Goal: Find specific page/section: Find specific page/section

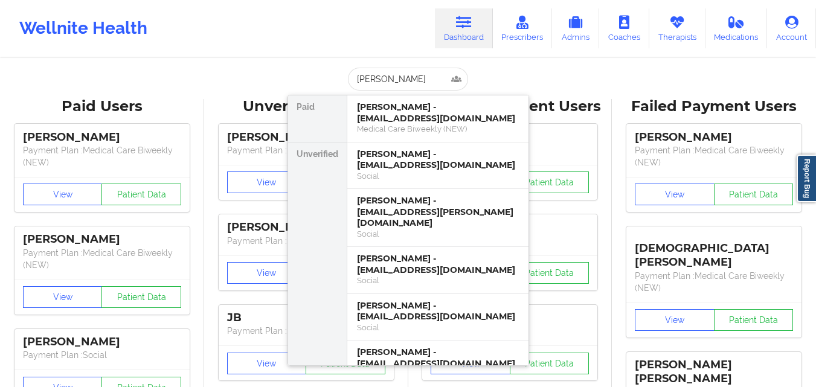
click at [380, 78] on input "[PERSON_NAME]" at bounding box center [408, 79] width 120 height 23
type input "stone ca"
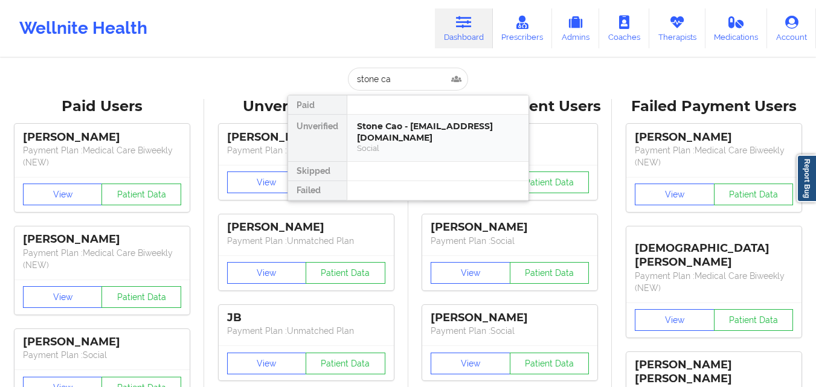
click at [374, 129] on div "Stone Cao - [EMAIL_ADDRESS][DOMAIN_NAME]" at bounding box center [438, 132] width 162 height 22
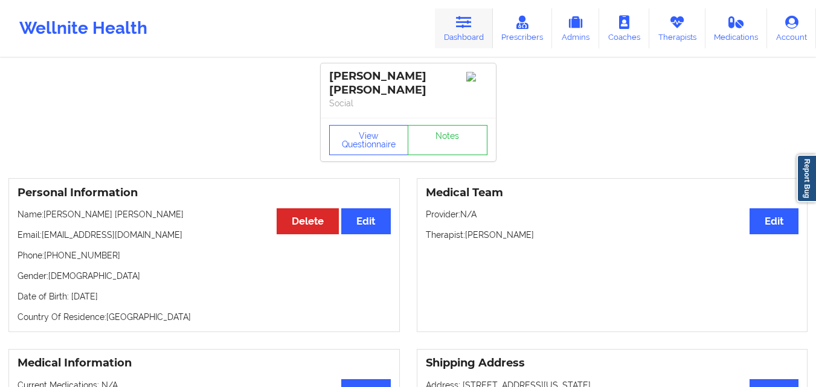
click at [467, 30] on link "Dashboard" at bounding box center [464, 28] width 58 height 40
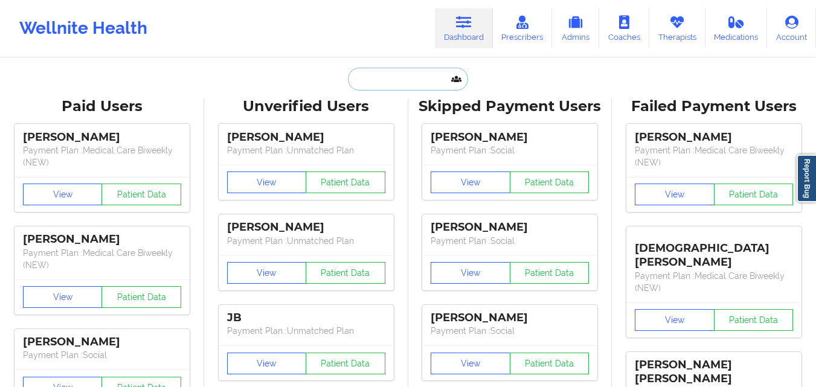
drag, startPoint x: 467, startPoint y: 30, endPoint x: 400, endPoint y: 72, distance: 78.9
click at [400, 72] on input "text" at bounding box center [408, 79] width 120 height 23
paste input "[PERSON_NAME]"
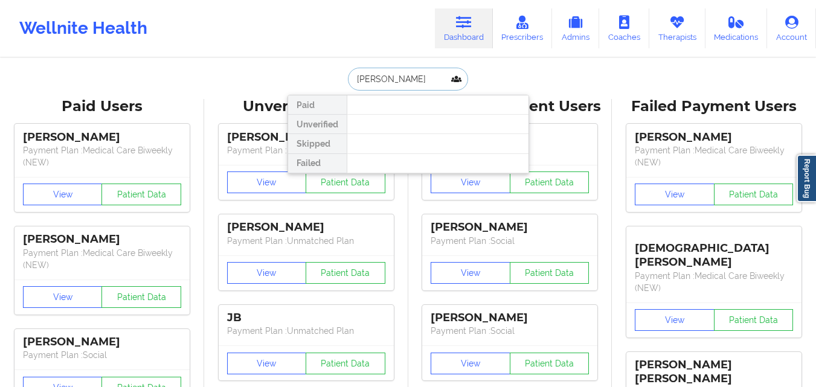
type input "[PERSON_NAME]"
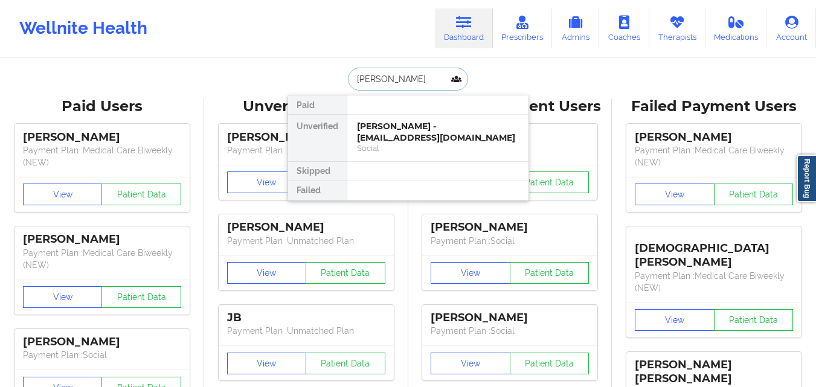
click at [418, 128] on div "[PERSON_NAME] - [EMAIL_ADDRESS][DOMAIN_NAME]" at bounding box center [438, 132] width 162 height 22
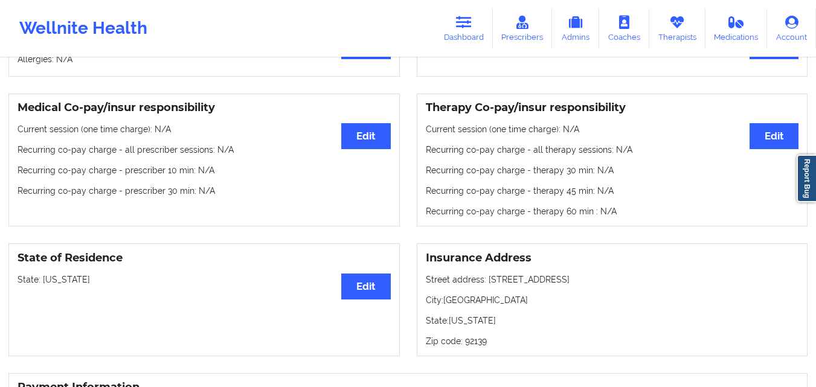
scroll to position [333, 0]
click at [464, 25] on icon at bounding box center [464, 22] width 16 height 13
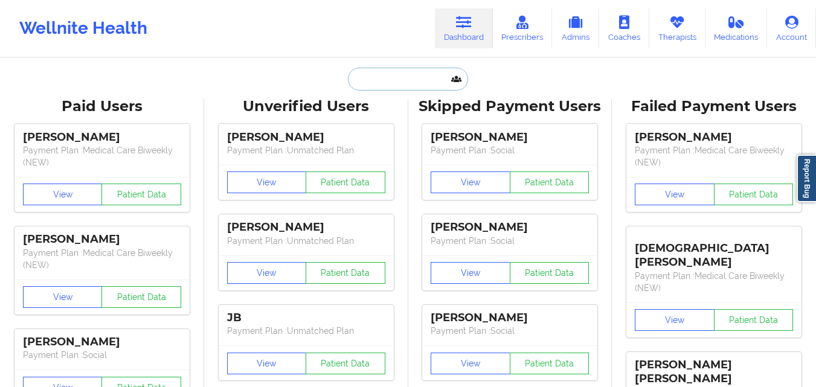
click at [427, 78] on input "text" at bounding box center [408, 79] width 120 height 23
paste input "[PERSON_NAME]"
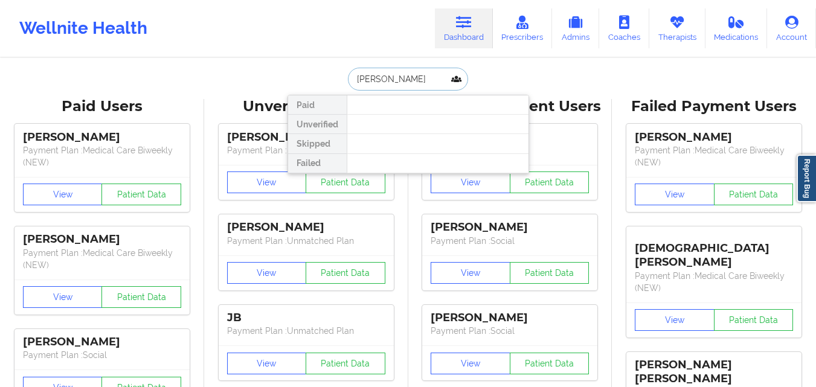
type input "[PERSON_NAME]"
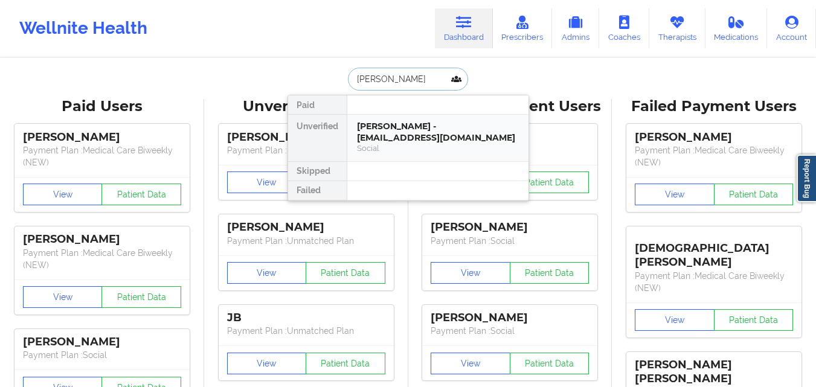
click at [401, 154] on div "[PERSON_NAME] - [EMAIL_ADDRESS][DOMAIN_NAME] Social" at bounding box center [437, 138] width 181 height 46
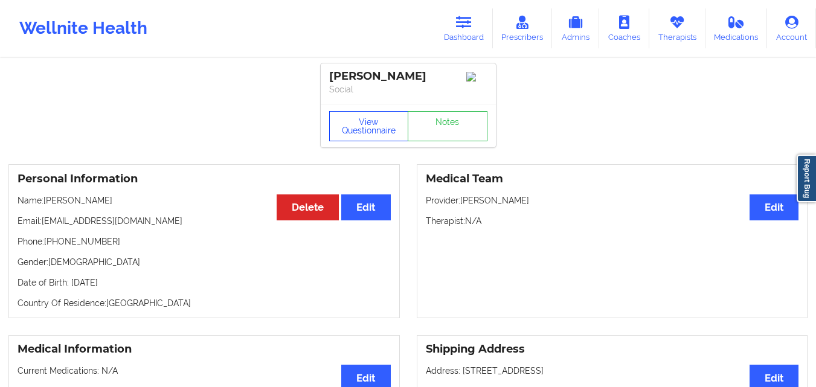
click at [354, 134] on button "View Questionnaire" at bounding box center [369, 126] width 80 height 30
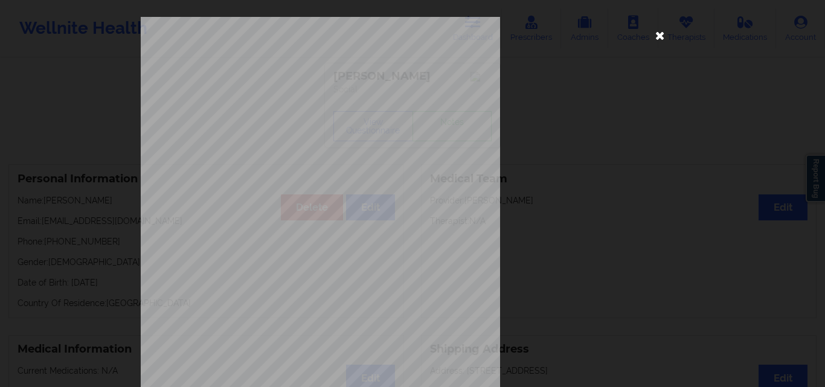
click at [660, 39] on icon at bounding box center [659, 34] width 19 height 19
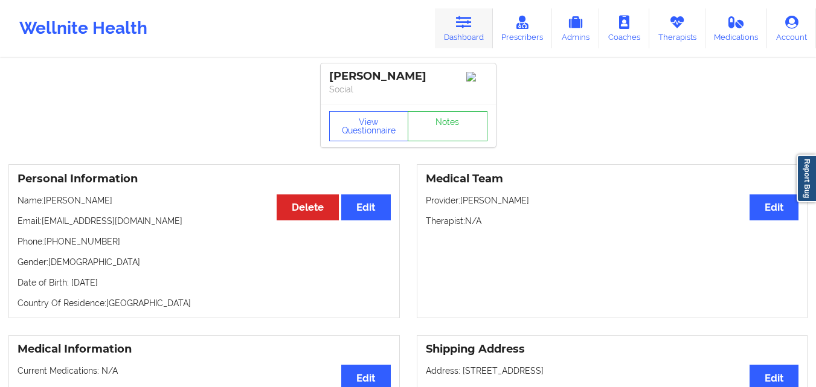
click at [463, 31] on link "Dashboard" at bounding box center [464, 28] width 58 height 40
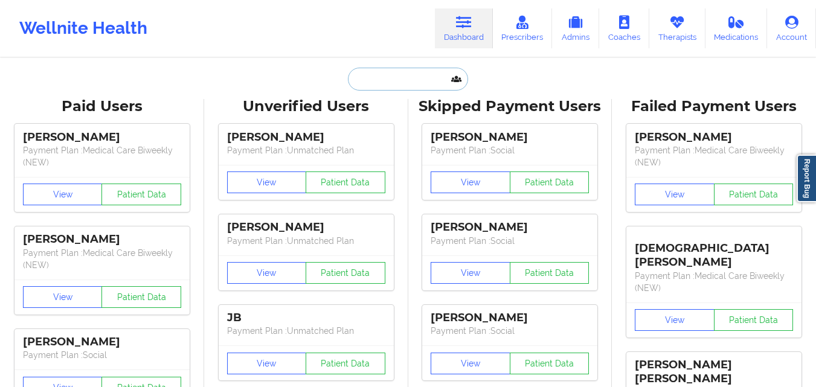
click at [402, 71] on input "text" at bounding box center [408, 79] width 120 height 23
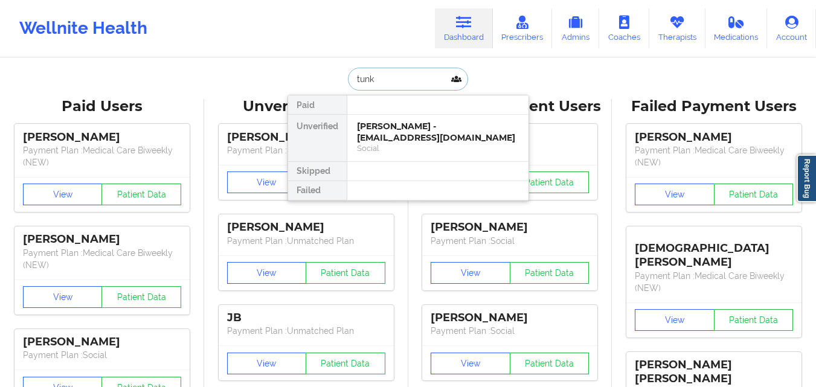
type input "[PERSON_NAME]"
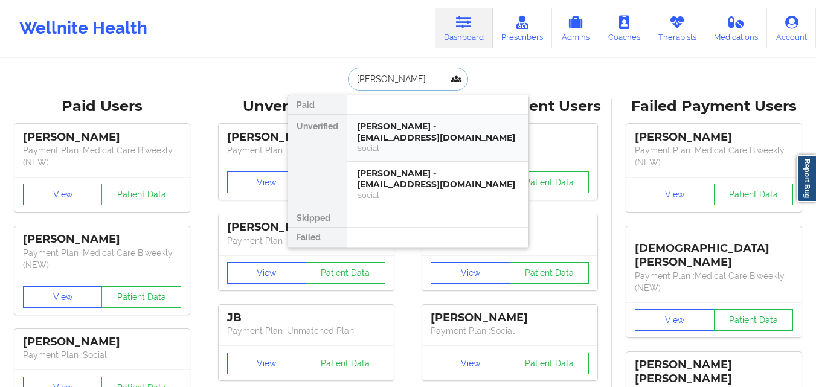
click at [432, 139] on div "[PERSON_NAME] - [EMAIL_ADDRESS][DOMAIN_NAME]" at bounding box center [438, 132] width 162 height 22
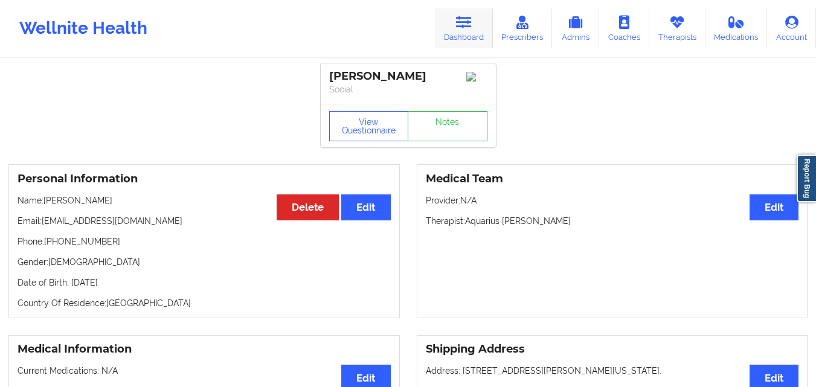
click at [462, 36] on link "Dashboard" at bounding box center [464, 28] width 58 height 40
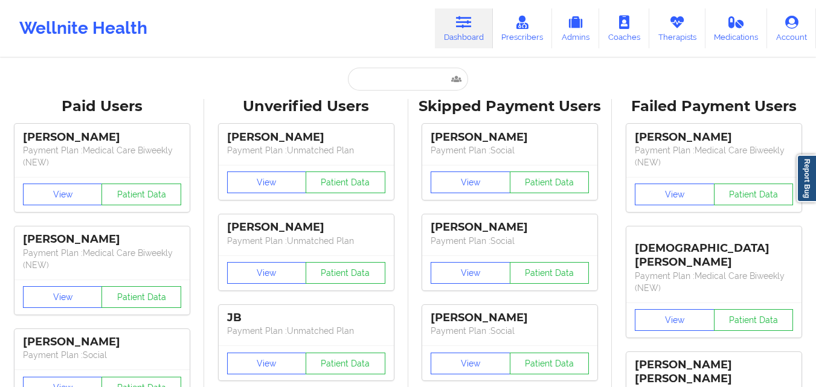
click at [420, 80] on input "text" at bounding box center [408, 79] width 120 height 23
type input "t"
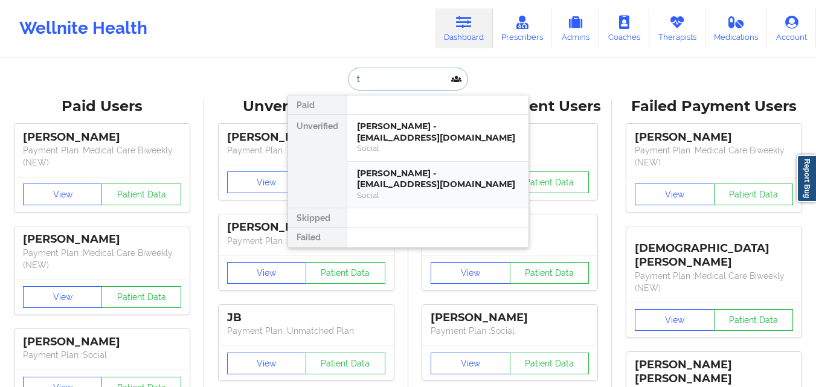
click at [426, 180] on div "[PERSON_NAME] - [EMAIL_ADDRESS][DOMAIN_NAME]" at bounding box center [438, 179] width 162 height 22
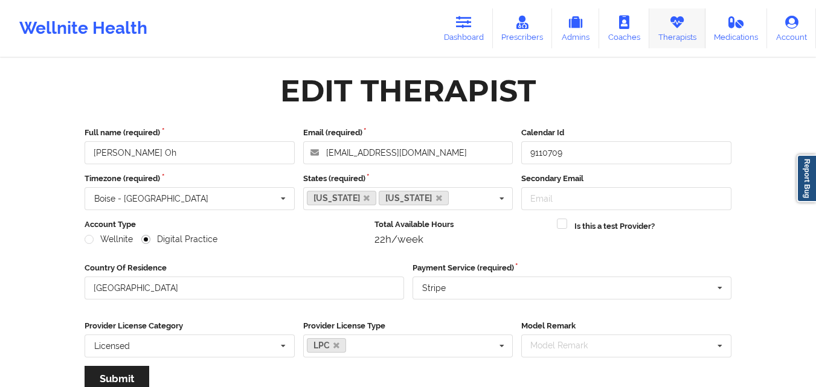
click at [701, 19] on link "Therapists" at bounding box center [677, 28] width 56 height 40
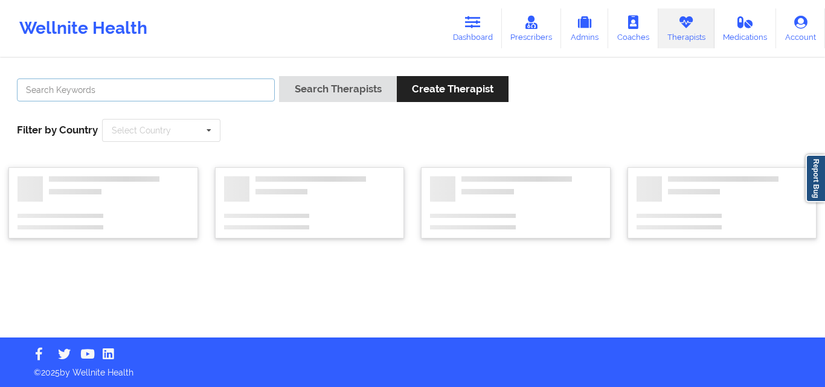
click at [260, 84] on input "text" at bounding box center [146, 89] width 258 height 23
type input "[PERSON_NAME]"
click at [279, 76] on button "Search Therapists" at bounding box center [337, 89] width 117 height 26
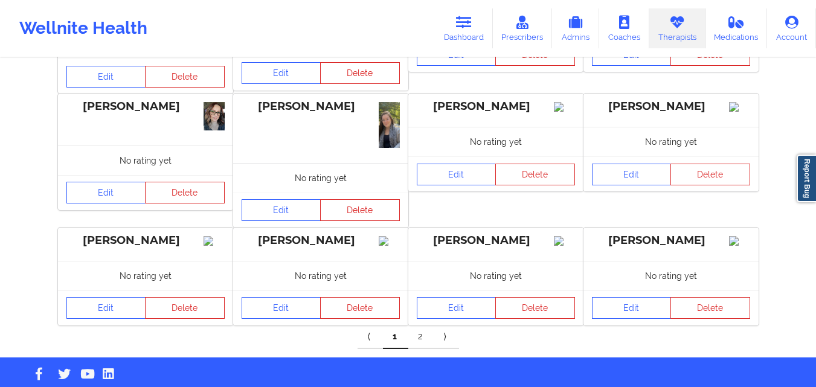
scroll to position [447, 0]
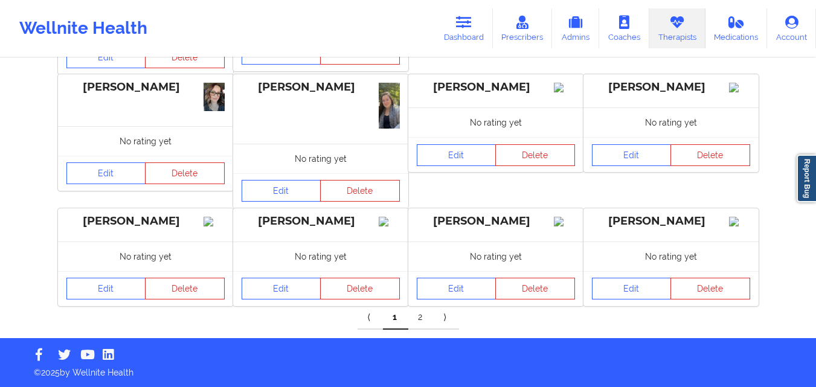
click at [420, 317] on link "2" at bounding box center [420, 318] width 25 height 24
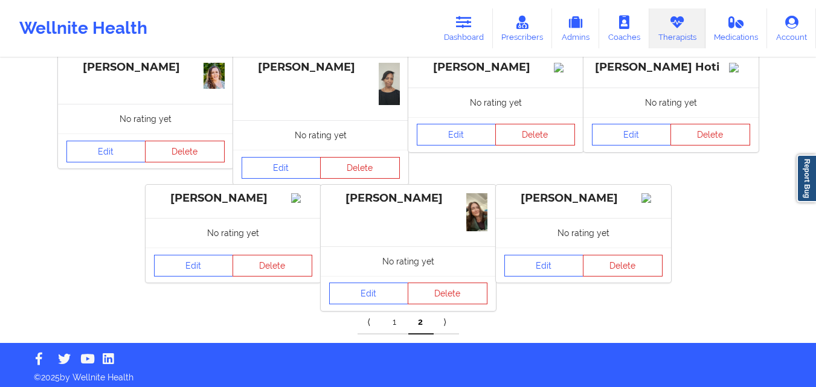
scroll to position [211, 0]
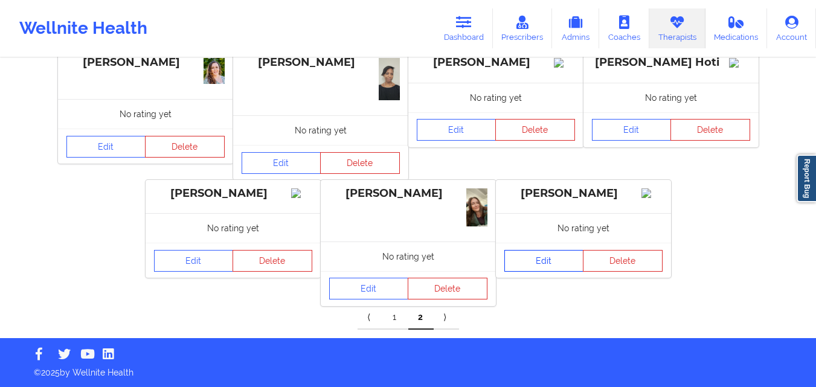
click at [560, 272] on link "Edit" at bounding box center [544, 261] width 80 height 22
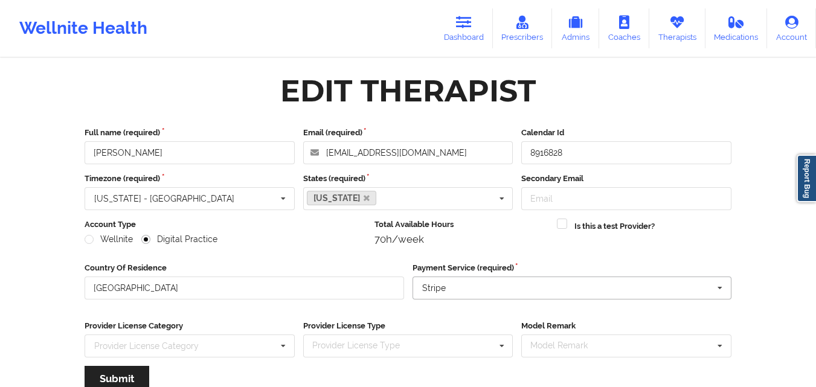
scroll to position [155, 0]
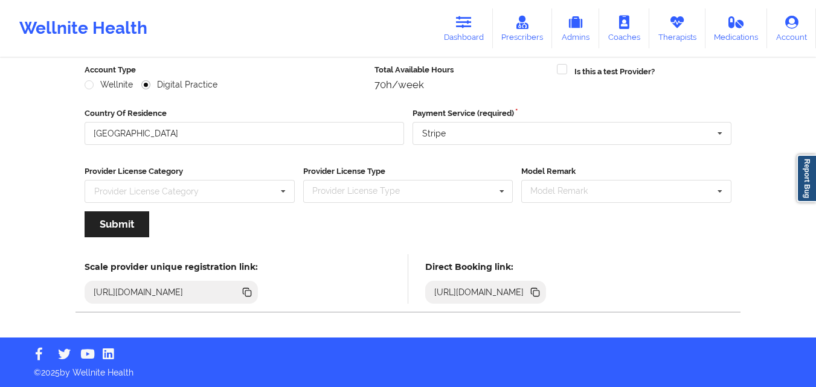
click at [539, 295] on icon at bounding box center [536, 293] width 6 height 6
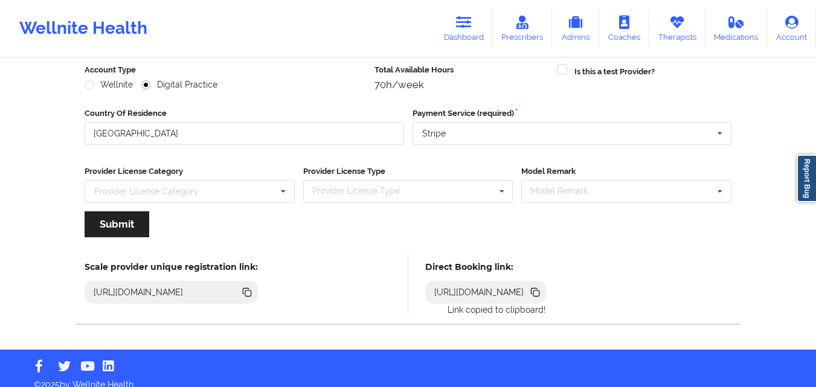
scroll to position [0, 0]
